Goal: Task Accomplishment & Management: Complete application form

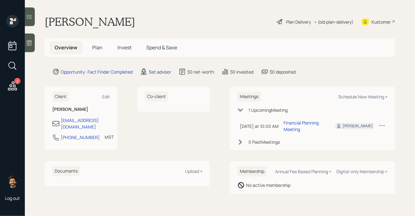
click at [157, 70] on div "Set advisor" at bounding box center [160, 72] width 22 height 7
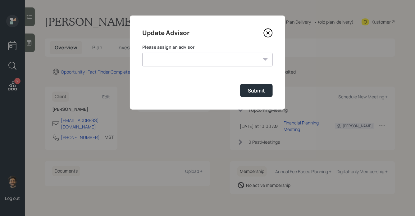
click at [178, 55] on select "Jonah Coleman Tyler End Michael Russo Treva Nostdahl Eric Schwartz James DiStas…" at bounding box center [207, 60] width 130 height 14
select select "f14b762f-c7c2-4b89-9227-8fa891345eea"
click at [142, 53] on select "Jonah Coleman Tyler End Michael Russo Treva Nostdahl Eric Schwartz James DiStas…" at bounding box center [207, 60] width 130 height 14
click at [259, 93] on div "Submit" at bounding box center [256, 90] width 17 height 7
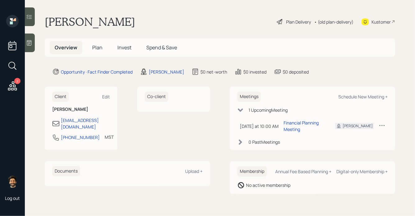
click at [29, 21] on div at bounding box center [30, 16] width 10 height 19
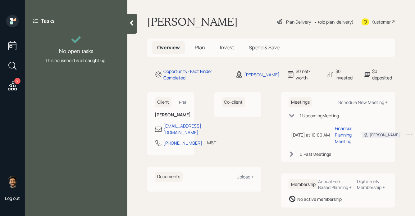
click at [134, 29] on div at bounding box center [132, 24] width 10 height 20
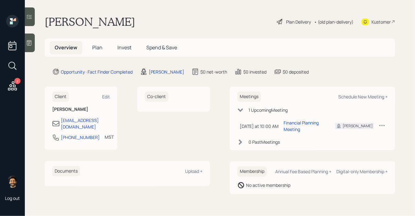
click at [98, 48] on span "Plan" at bounding box center [97, 47] width 10 height 7
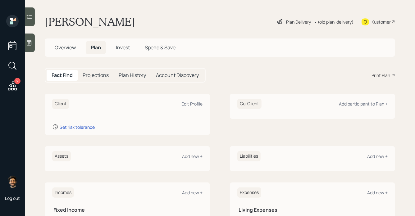
click at [31, 41] on icon at bounding box center [29, 43] width 6 height 6
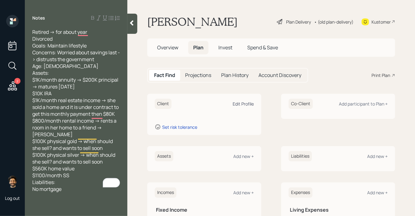
click at [238, 105] on div "Edit Profile" at bounding box center [243, 104] width 21 height 6
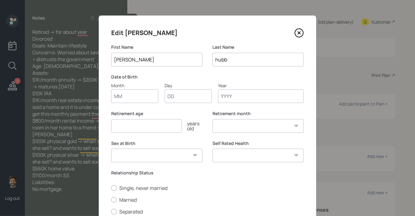
click at [137, 100] on input "Month" at bounding box center [134, 96] width 47 height 14
type input "01"
type input "1950"
select select "1"
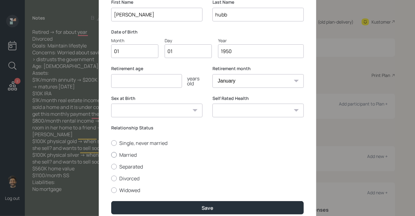
scroll to position [66, 0]
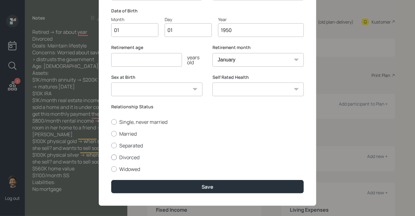
type input "1950"
click at [118, 157] on label "Divorced" at bounding box center [207, 157] width 192 height 7
click at [111, 157] on input "Divorced" at bounding box center [111, 157] width 0 height 0
radio input "true"
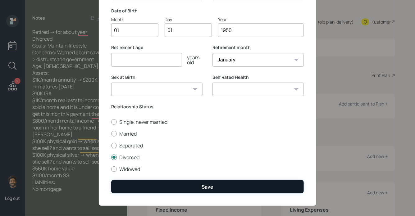
click at [130, 184] on button "Save" at bounding box center [207, 186] width 192 height 13
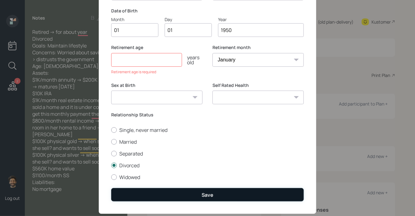
click at [132, 193] on button "Save" at bounding box center [207, 194] width 192 height 13
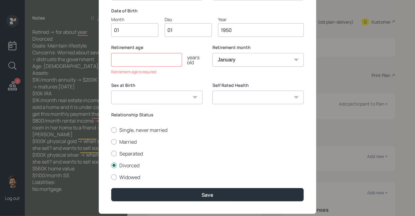
click at [146, 61] on input "number" at bounding box center [146, 60] width 71 height 14
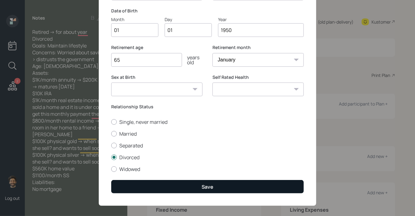
type input "65"
click at [127, 189] on button "Save" at bounding box center [207, 186] width 192 height 13
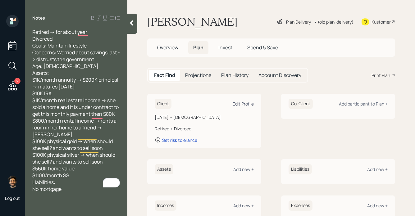
click at [244, 103] on div "Edit Profile" at bounding box center [243, 104] width 21 height 6
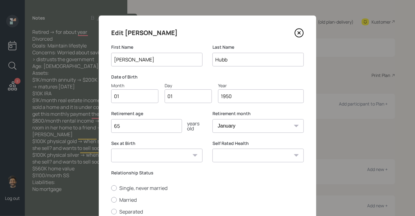
click at [249, 95] on input "1950" at bounding box center [261, 96] width 86 height 14
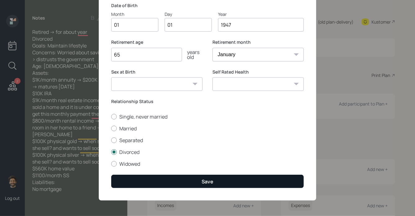
type input "1947"
click at [147, 182] on button "Save" at bounding box center [207, 181] width 192 height 13
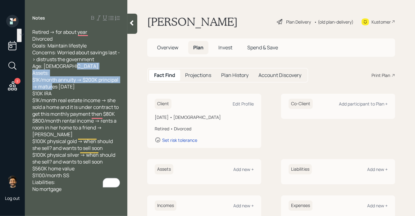
drag, startPoint x: 92, startPoint y: 87, endPoint x: 32, endPoint y: 79, distance: 60.4
click at [32, 79] on div "Retired -> for about year Divorced Goals: Maintain lifestyle Concerns: Worried …" at bounding box center [76, 111] width 102 height 164
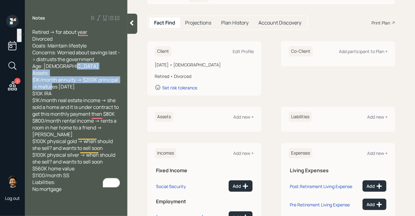
scroll to position [59, 0]
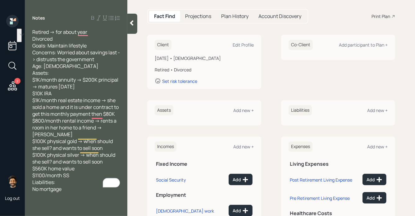
click at [240, 106] on div "Assets Add new +" at bounding box center [204, 110] width 99 height 10
click at [241, 107] on div "Add new +" at bounding box center [243, 110] width 20 height 6
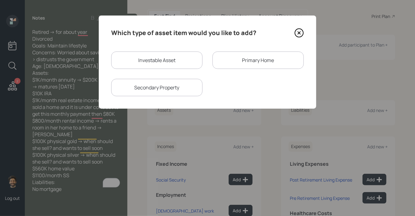
click at [161, 58] on div "Investable Asset" at bounding box center [156, 60] width 91 height 17
select select "taxable"
select select "balanced"
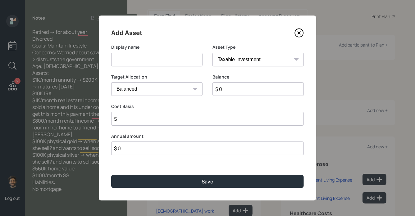
click at [139, 66] on input at bounding box center [156, 60] width 91 height 14
type input "IRA"
click at [233, 90] on input "$ 0" at bounding box center [257, 89] width 91 height 14
type input "$ 10,000"
click at [231, 59] on select "SEP IRA IRA Roth IRA 401(k) Roth 401(k) 403(b) Roth 403(b) 457(b) Roth 457(b) H…" at bounding box center [257, 60] width 91 height 14
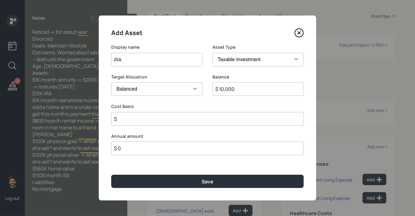
select select "ira"
click at [212, 53] on select "SEP IRA IRA Roth IRA 401(k) Roth 401(k) 403(b) Roth 403(b) 457(b) Roth 457(b) H…" at bounding box center [257, 60] width 91 height 14
click at [122, 122] on input "$" at bounding box center [207, 119] width 192 height 14
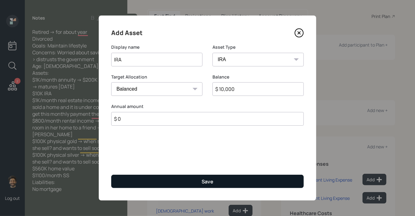
type input "$ 0"
click at [125, 182] on button "Save" at bounding box center [207, 181] width 192 height 13
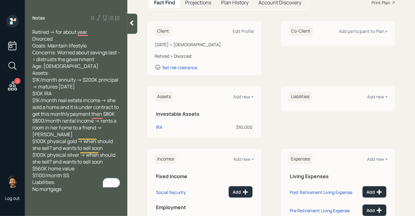
scroll to position [77, 0]
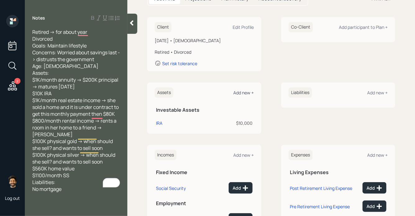
click at [239, 93] on div "Add new +" at bounding box center [243, 93] width 20 height 6
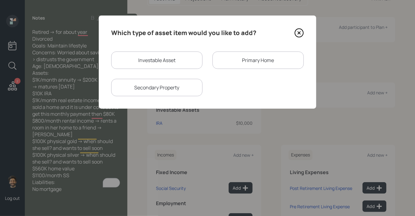
click at [156, 55] on div "Investable Asset" at bounding box center [156, 60] width 91 height 17
select select "taxable"
select select "balanced"
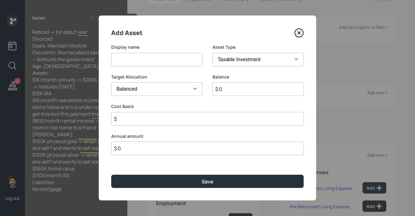
click at [140, 65] on input at bounding box center [156, 60] width 91 height 14
type input "Physical Gold"
click at [244, 88] on input "$ 0" at bounding box center [257, 89] width 91 height 14
type input "$ 100,000"
click at [232, 60] on select "SEP IRA IRA Roth IRA 401(k) Roth 401(k) 403(b) Roth 403(b) 457(b) Roth 457(b) H…" at bounding box center [257, 60] width 91 height 14
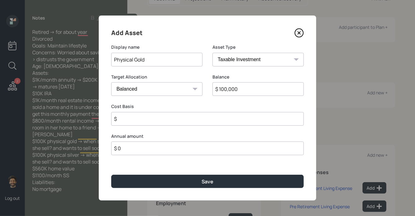
select select "emergency_fund"
click at [212, 53] on select "SEP IRA IRA Roth IRA 401(k) Roth 401(k) 403(b) Roth 403(b) 457(b) Roth 457(b) H…" at bounding box center [257, 60] width 91 height 14
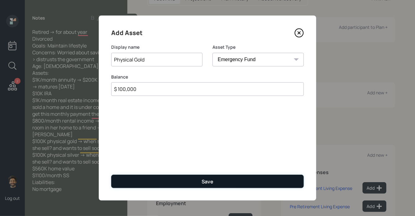
click at [158, 185] on button "Save" at bounding box center [207, 181] width 192 height 13
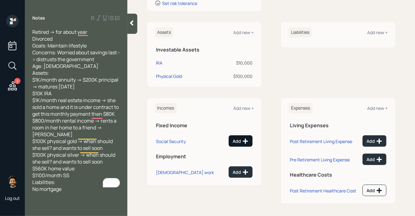
scroll to position [139, 0]
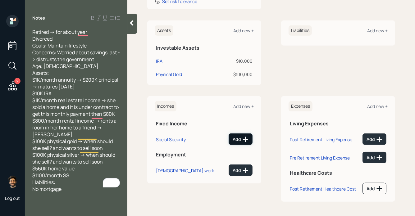
click at [237, 142] on button "Add" at bounding box center [241, 139] width 24 height 11
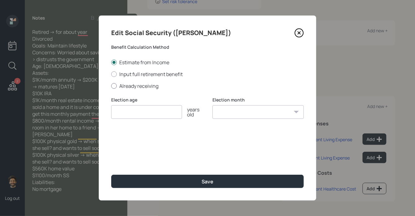
click at [130, 87] on label "Already receiving" at bounding box center [207, 86] width 192 height 7
click at [111, 86] on input "Already receiving" at bounding box center [111, 86] width 0 height 0
radio input "true"
click at [132, 145] on input "$" at bounding box center [207, 142] width 192 height 14
type input "$ 1,100"
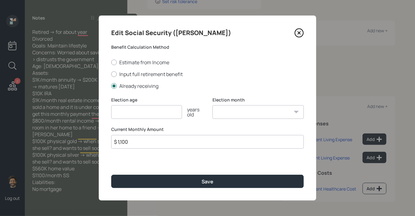
click at [129, 113] on input "number" at bounding box center [146, 112] width 71 height 14
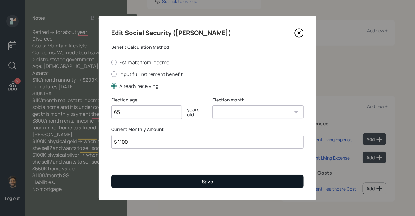
type input "65"
click at [134, 186] on button "Save" at bounding box center [207, 181] width 192 height 13
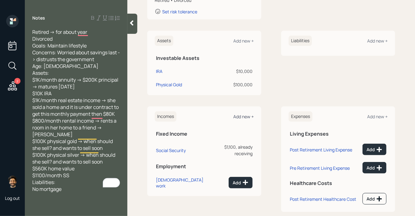
scroll to position [115, 0]
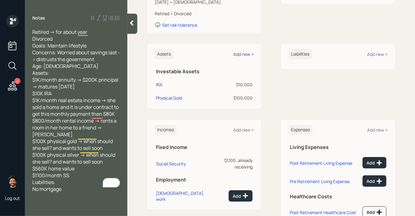
click at [241, 56] on div "Add new +" at bounding box center [243, 54] width 20 height 6
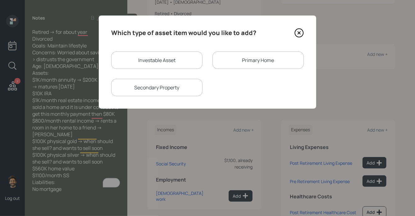
click at [262, 66] on div "Primary Home" at bounding box center [257, 60] width 91 height 17
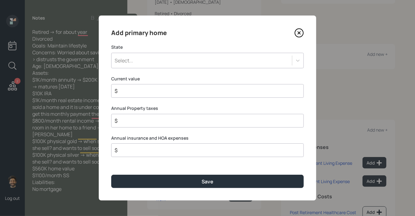
drag, startPoint x: 200, startPoint y: 64, endPoint x: 202, endPoint y: 55, distance: 9.3
click at [200, 64] on div "Select..." at bounding box center [201, 60] width 180 height 11
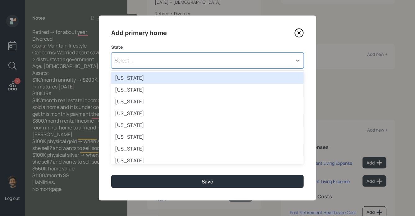
type input "m"
type input "e"
type input "new"
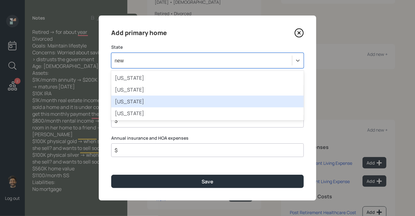
click at [144, 105] on div "New Mexico" at bounding box center [207, 102] width 192 height 12
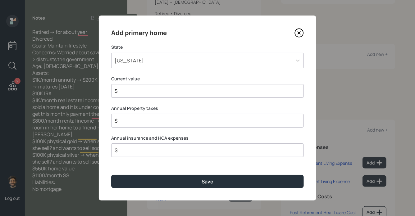
click at [135, 93] on input "$" at bounding box center [205, 90] width 182 height 7
type input "$ 560,000"
type input "$ 1"
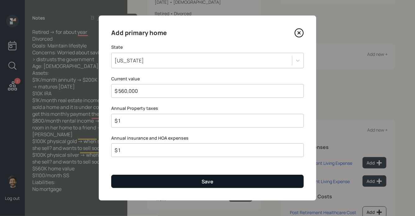
type input "$ 1"
click at [122, 182] on button "Save" at bounding box center [207, 181] width 192 height 13
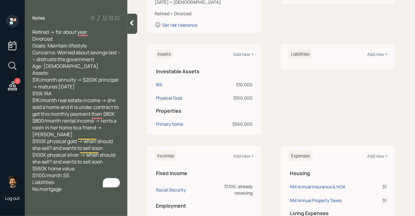
click at [174, 97] on div "Physical Gold" at bounding box center [169, 98] width 26 height 7
select select "emergency_fund"
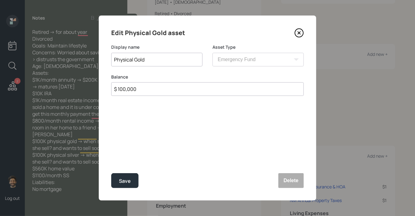
click at [172, 60] on input "Physical Gold" at bounding box center [156, 60] width 91 height 14
type input "Physical Gold / Silver"
click at [140, 88] on input "$ 100,000" at bounding box center [207, 89] width 192 height 14
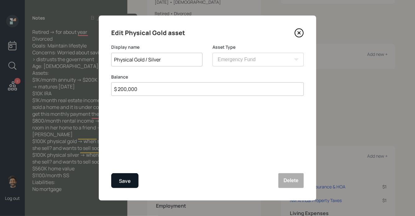
type input "$ 200,000"
click at [117, 180] on button "Save" at bounding box center [124, 180] width 27 height 15
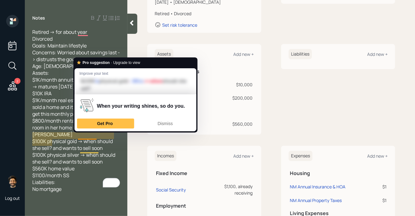
click at [56, 130] on span "Retired -> for about year Divorced Goals: Maintain lifestyle Concerns: Worried …" at bounding box center [76, 111] width 88 height 164
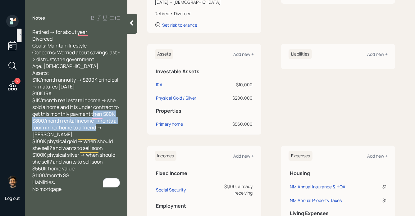
drag, startPoint x: 115, startPoint y: 127, endPoint x: 33, endPoint y: 121, distance: 82.8
click at [33, 121] on div "Retired -> for about year Divorced Goals: Maintain lifestyle Concerns: Worried …" at bounding box center [76, 111] width 88 height 164
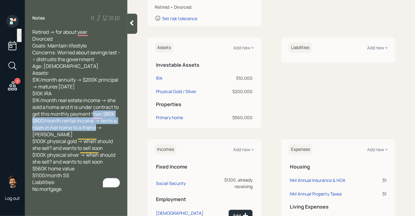
scroll to position [121, 0]
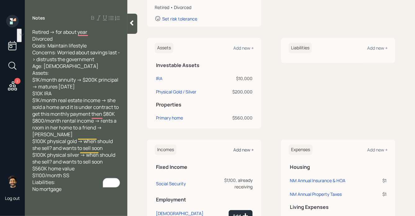
click at [240, 152] on div "Add new +" at bounding box center [243, 150] width 20 height 6
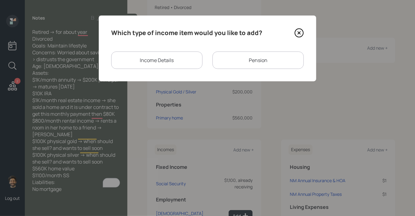
click at [179, 60] on div "Income Details" at bounding box center [156, 60] width 91 height 17
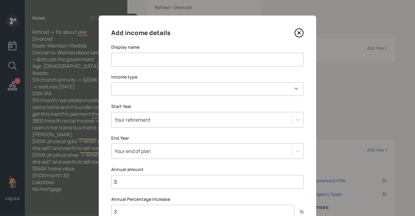
click at [149, 61] on input at bounding box center [207, 60] width 192 height 14
type input "Rental Income from friend"
click at [129, 89] on select "Full-time work Part-time work Self employment Other" at bounding box center [207, 89] width 192 height 14
select select "other"
click at [111, 82] on select "Full-time work Part-time work Self employment Other" at bounding box center [207, 89] width 192 height 14
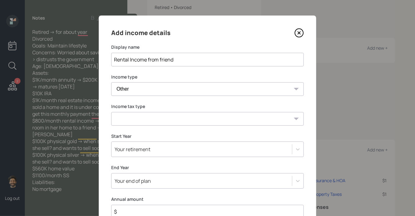
click at [129, 115] on select "Tax-free Earned Self Employment Alimony Royalties Pension / Annuity Interest Di…" at bounding box center [207, 119] width 192 height 14
select select "self_employment"
click at [111, 112] on select "Tax-free Earned Self Employment Alimony Royalties Pension / Annuity Interest Di…" at bounding box center [207, 119] width 192 height 14
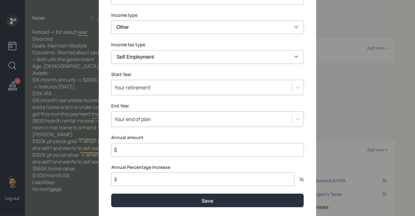
scroll to position [73, 0]
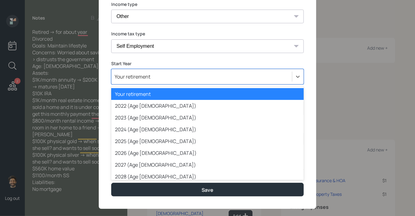
click at [125, 77] on div "Your retirement" at bounding box center [133, 76] width 36 height 7
click at [127, 93] on div "Your retirement" at bounding box center [207, 94] width 192 height 12
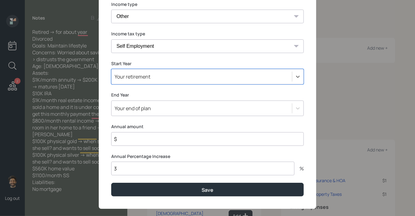
click at [126, 108] on div "Your end of plan" at bounding box center [133, 108] width 36 height 7
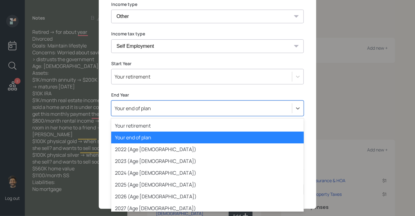
click at [132, 82] on div "Your retirement" at bounding box center [207, 77] width 192 height 16
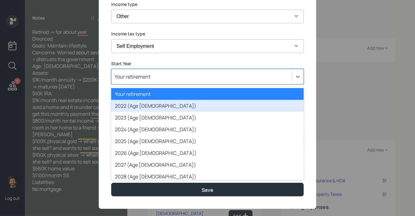
click at [127, 106] on div "2022 (Age 75)" at bounding box center [207, 106] width 192 height 12
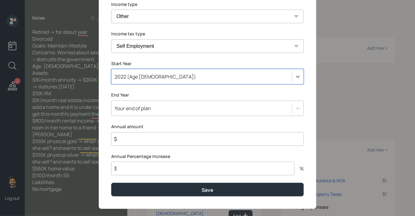
click at [124, 139] on input "$" at bounding box center [207, 139] width 192 height 14
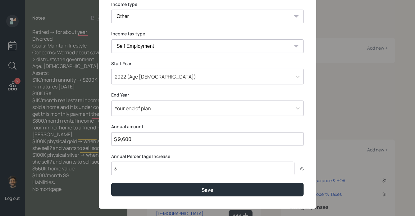
type input "$ 9,600"
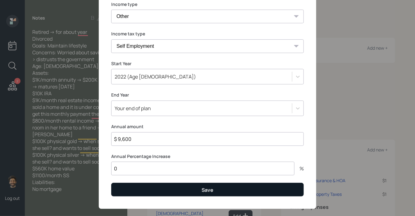
type input "0"
click at [128, 186] on button "Save" at bounding box center [207, 189] width 192 height 13
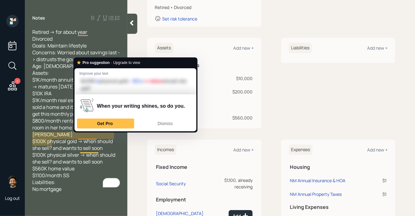
click at [49, 112] on span "Retired -> for about year Divorced Goals: Maintain lifestyle Concerns: Worried …" at bounding box center [76, 111] width 88 height 164
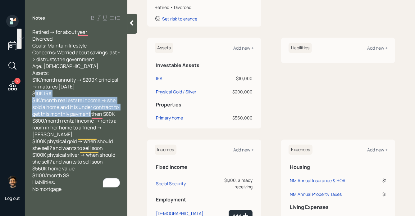
drag, startPoint x: 116, startPoint y: 113, endPoint x: 36, endPoint y: 101, distance: 81.3
click at [36, 101] on div "Retired -> for about year Divorced Goals: Maintain lifestyle Concerns: Worried …" at bounding box center [76, 111] width 88 height 164
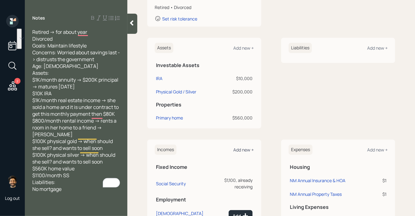
click at [247, 152] on div "Add new +" at bounding box center [243, 150] width 20 height 6
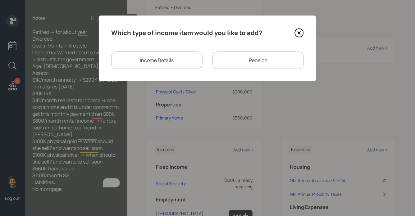
click at [225, 58] on div "Pension" at bounding box center [257, 60] width 91 height 17
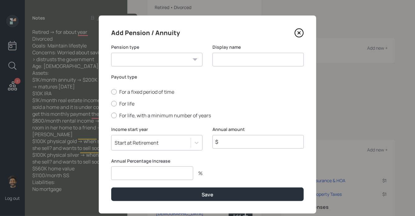
click at [178, 53] on select "Pension Annuity" at bounding box center [156, 60] width 91 height 14
select select "annuity"
click at [111, 53] on select "Pension Annuity" at bounding box center [156, 60] width 91 height 14
click at [235, 60] on input at bounding box center [257, 60] width 91 height 14
type input "Annuity"
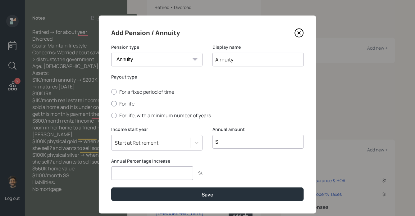
click at [127, 104] on label "For life" at bounding box center [207, 103] width 192 height 7
click at [111, 104] on input "For life" at bounding box center [111, 104] width 0 height 0
radio input "true"
click at [224, 144] on input "$" at bounding box center [257, 142] width 91 height 14
type input "$ 24,000"
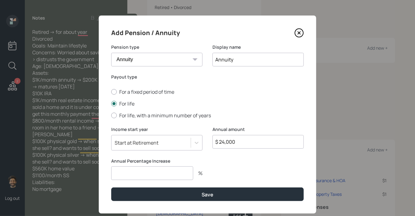
click at [148, 178] on input "number" at bounding box center [152, 173] width 82 height 14
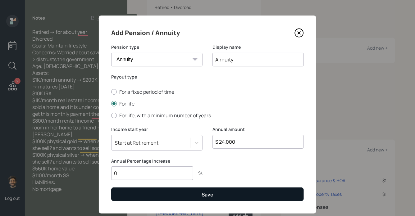
type input "0"
click at [134, 191] on button "Save" at bounding box center [207, 194] width 192 height 13
